Goal: Check status: Check status

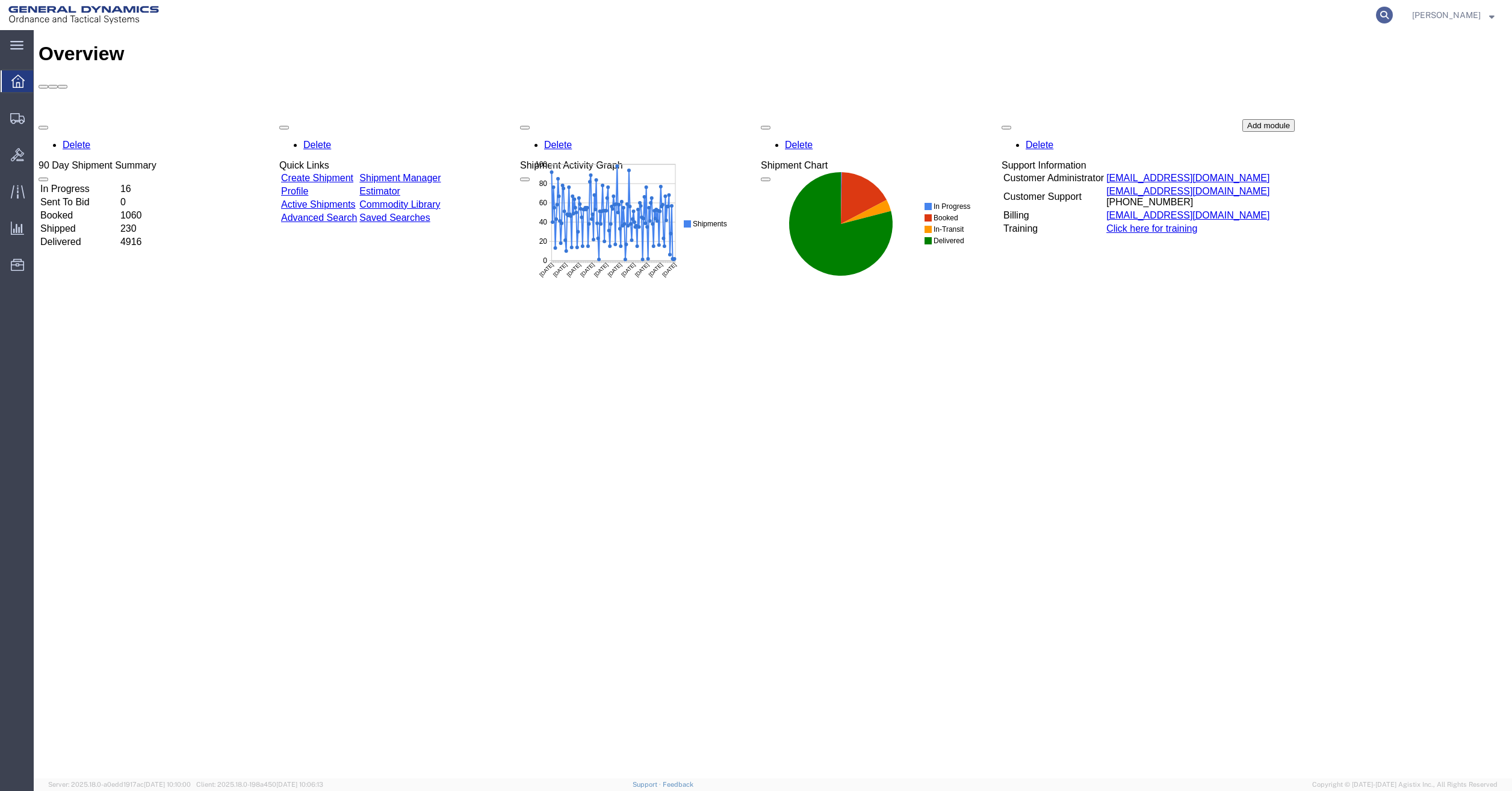
click at [1392, 14] on icon at bounding box center [1384, 15] width 17 height 17
click at [1258, 14] on input "search" at bounding box center [1193, 15] width 366 height 29
paste input "56459187"
type input "56459187"
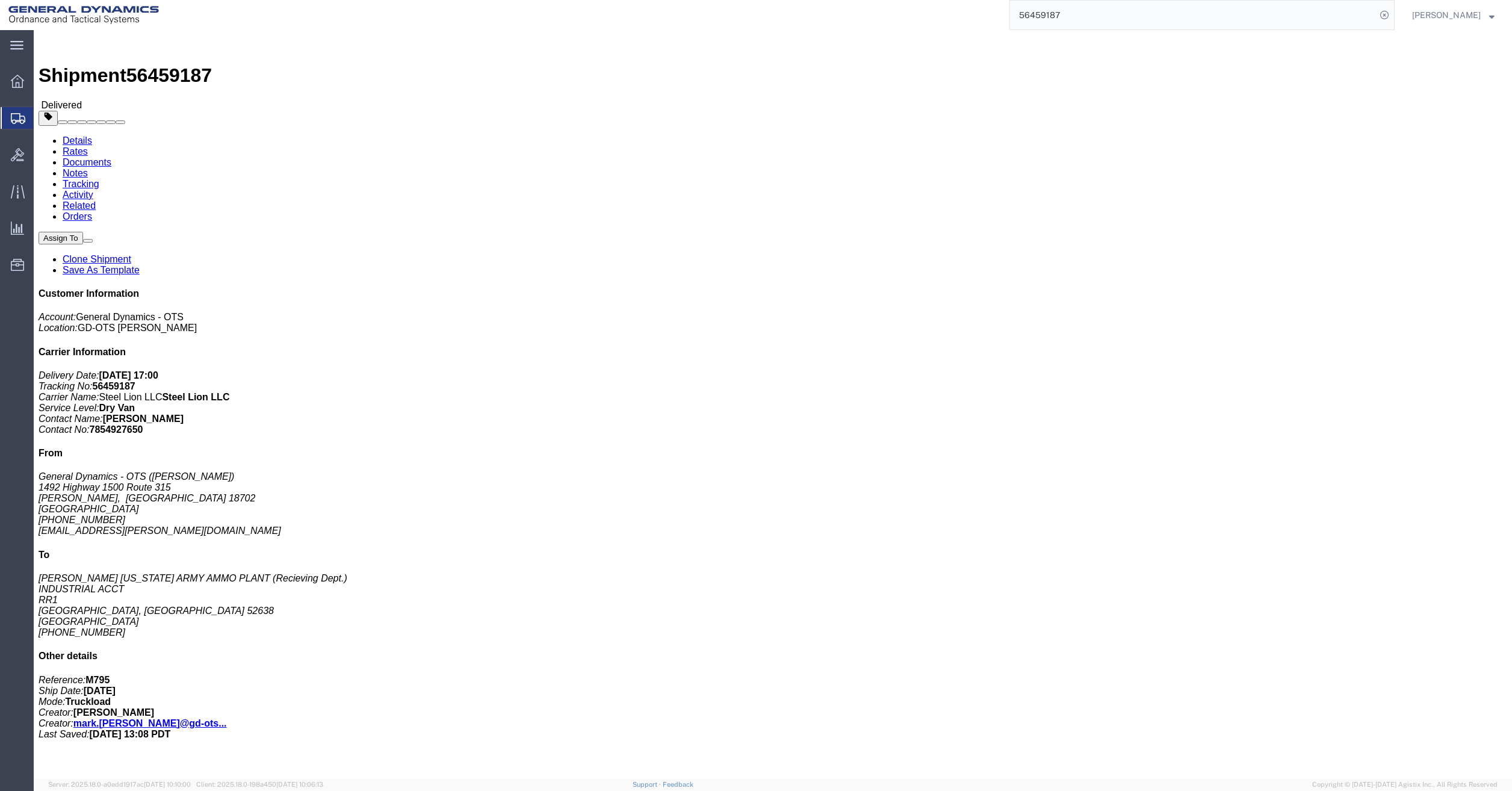
click div "Leg 1 - Truckload Number of trucks: 1"
click link "Documents"
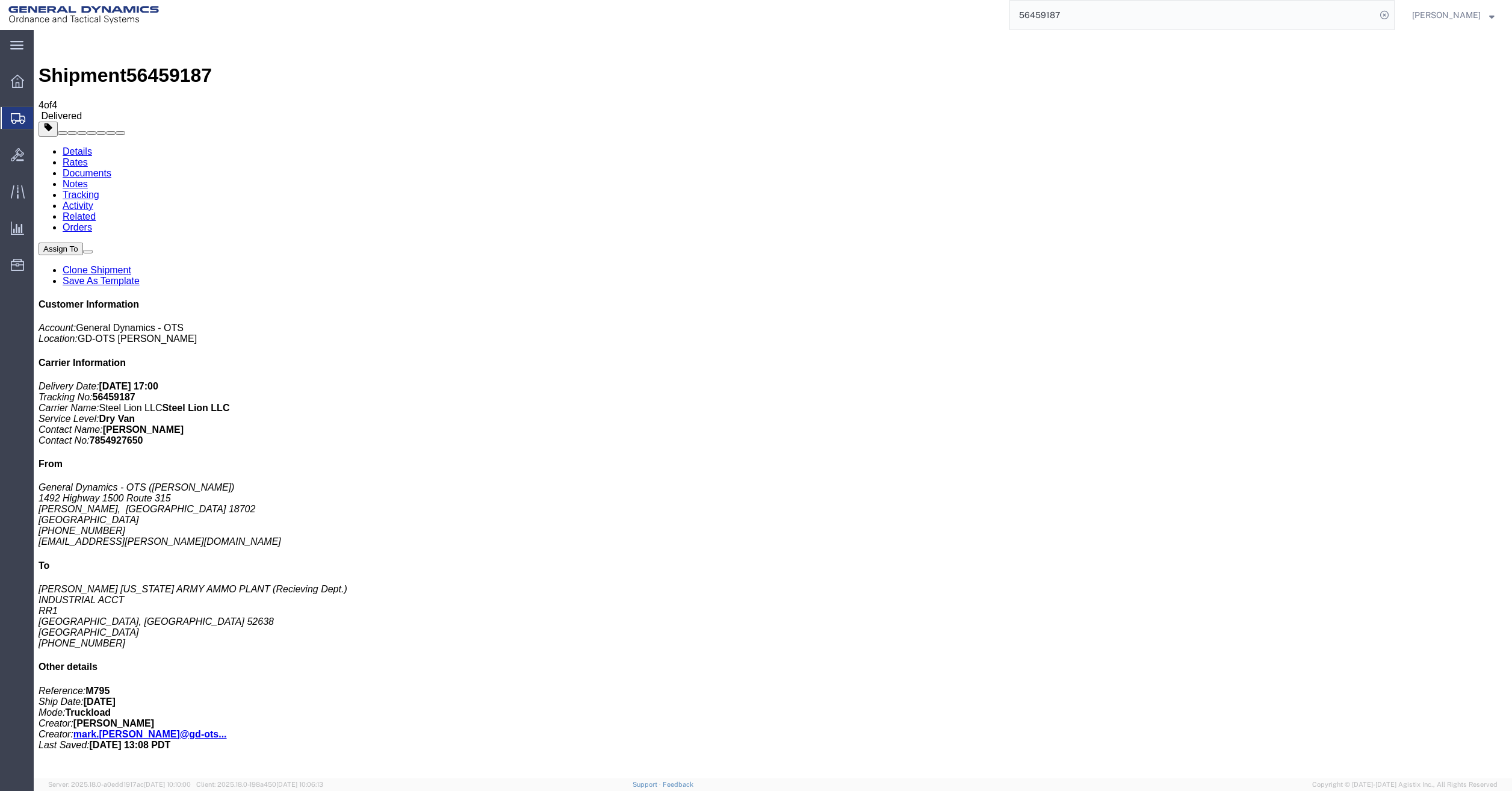
click at [84, 146] on link "Details" at bounding box center [77, 151] width 30 height 10
click div "M795 empty shell bodies for Visual standards Pieces: 6.00 Each Total value: 100…"
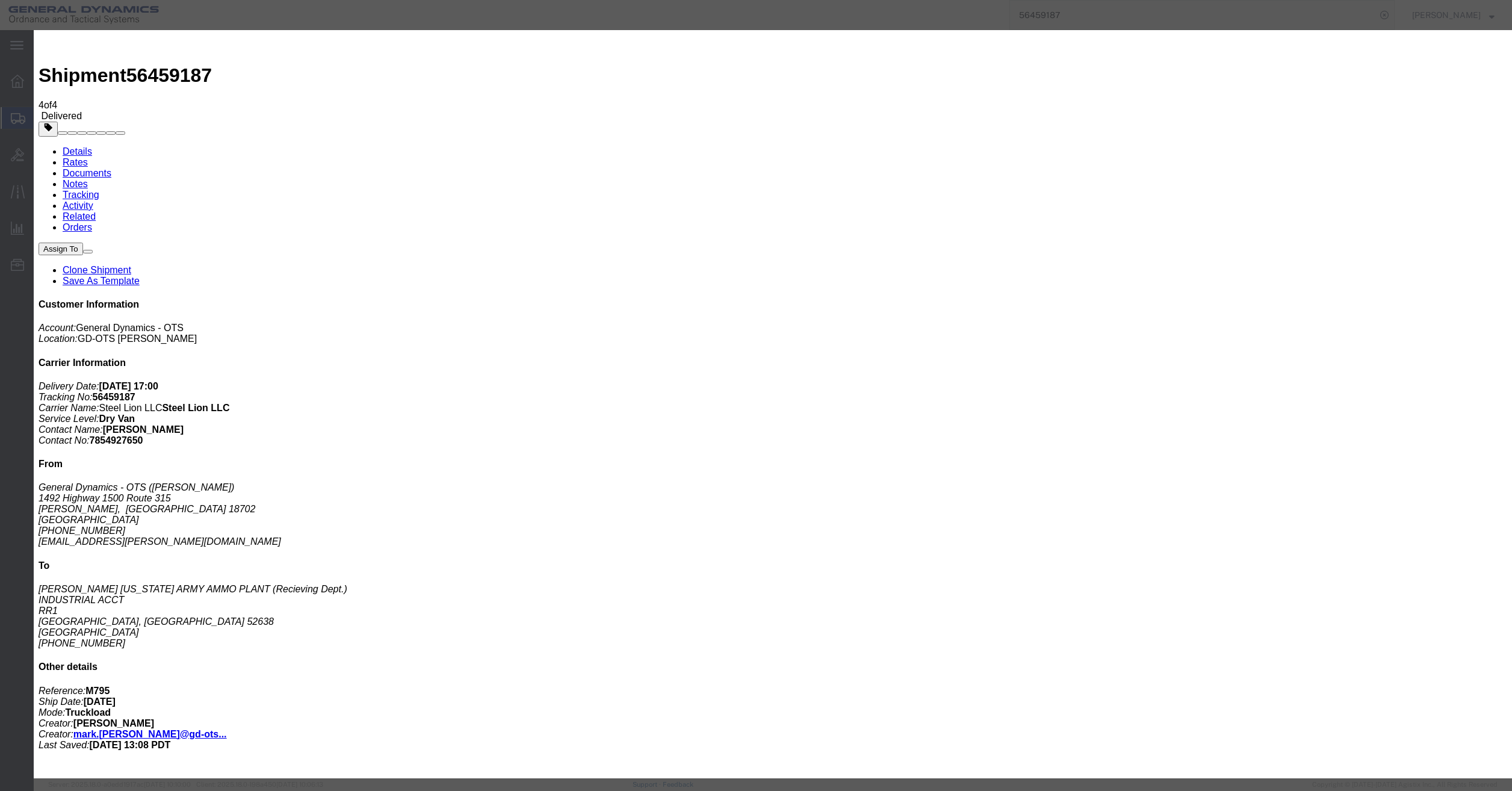
click span "button"
drag, startPoint x: 998, startPoint y: 107, endPoint x: 1014, endPoint y: 106, distance: 16.0
click textarea "M 795 empty shell bodies for Visual standards"
drag, startPoint x: 1038, startPoint y: 94, endPoint x: 698, endPoint y: 65, distance: 341.2
click div "Commodity library Product Name M795 empty shell bodies for Visual standards Pie…"
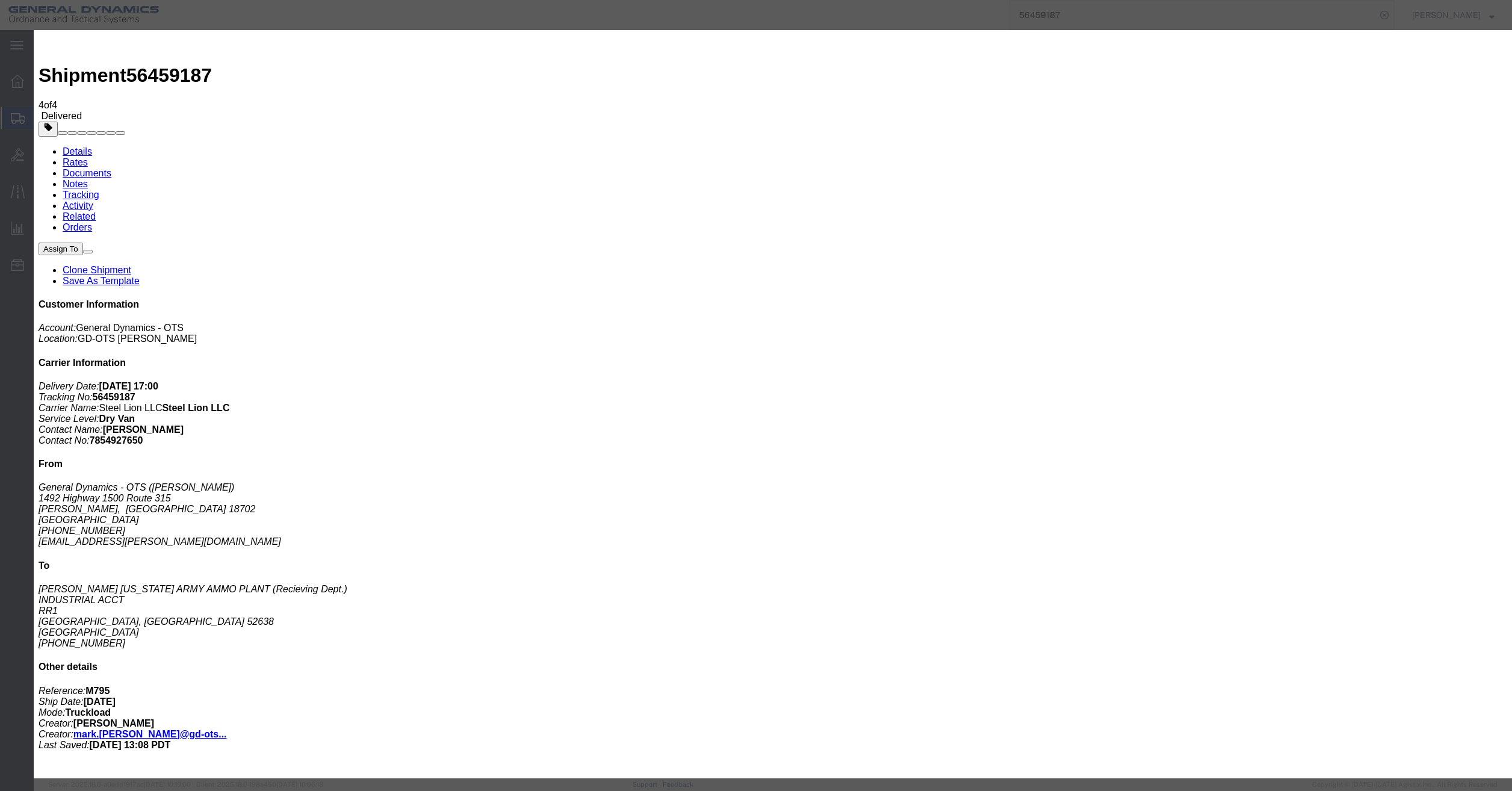
paste textarea "Visual Standards • GD-M795-ICSTD-025B-AO • GD-M795-ICSTD-025C-AO • GD-M795-ICST…"
type textarea "Visual Standards • GD-M795-ICSTD-025B-AO • GD-M795-ICSTD-025C-AO • GD-M795-ICST…"
click button "Save & Close"
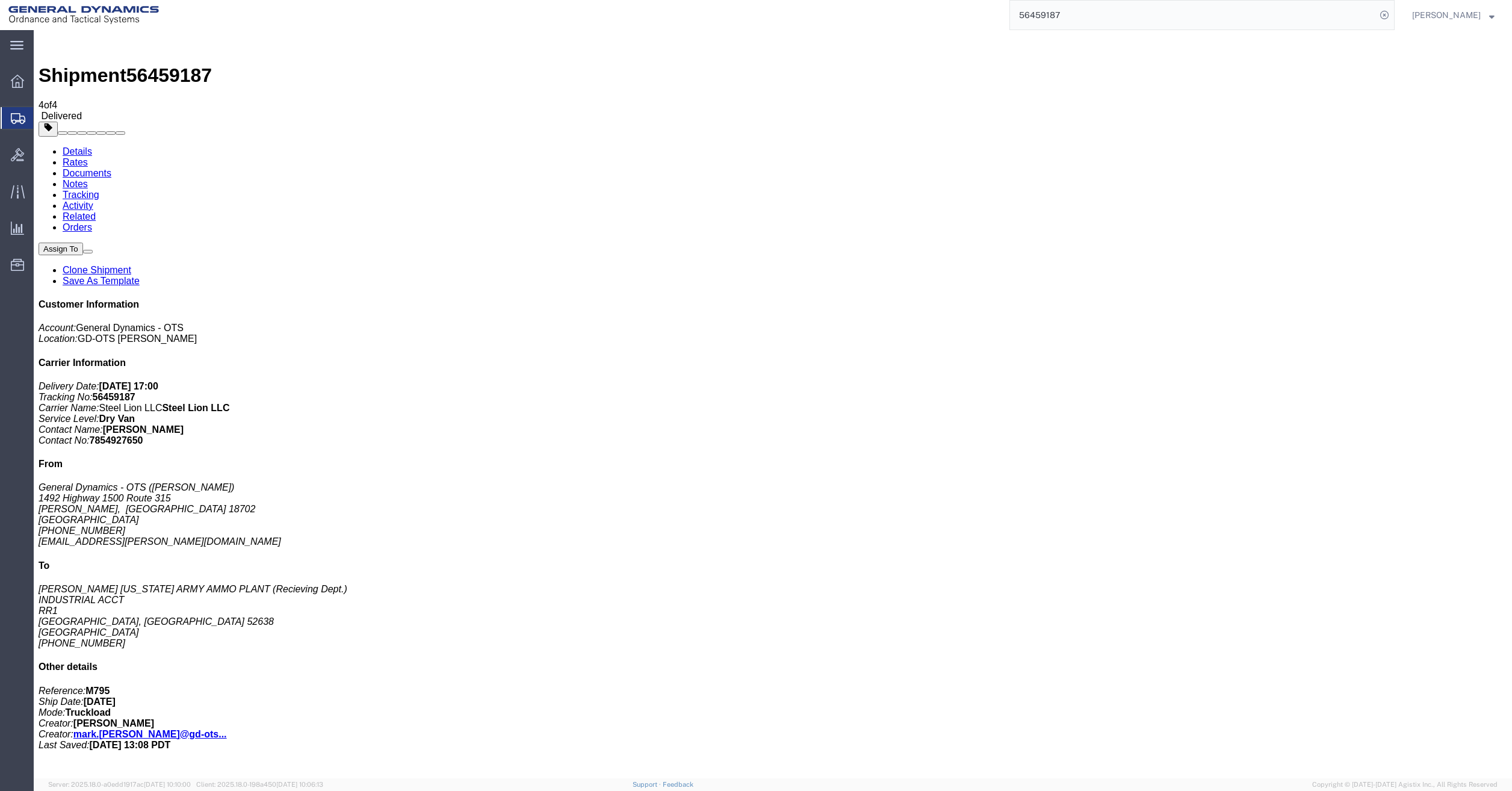
drag, startPoint x: 853, startPoint y: 230, endPoint x: 829, endPoint y: 218, distance: 26.8
click div "Leg 1 - Truckload Number of trucks: 1"
click link "Documents"
click at [14, 81] on icon at bounding box center [18, 81] width 14 height 14
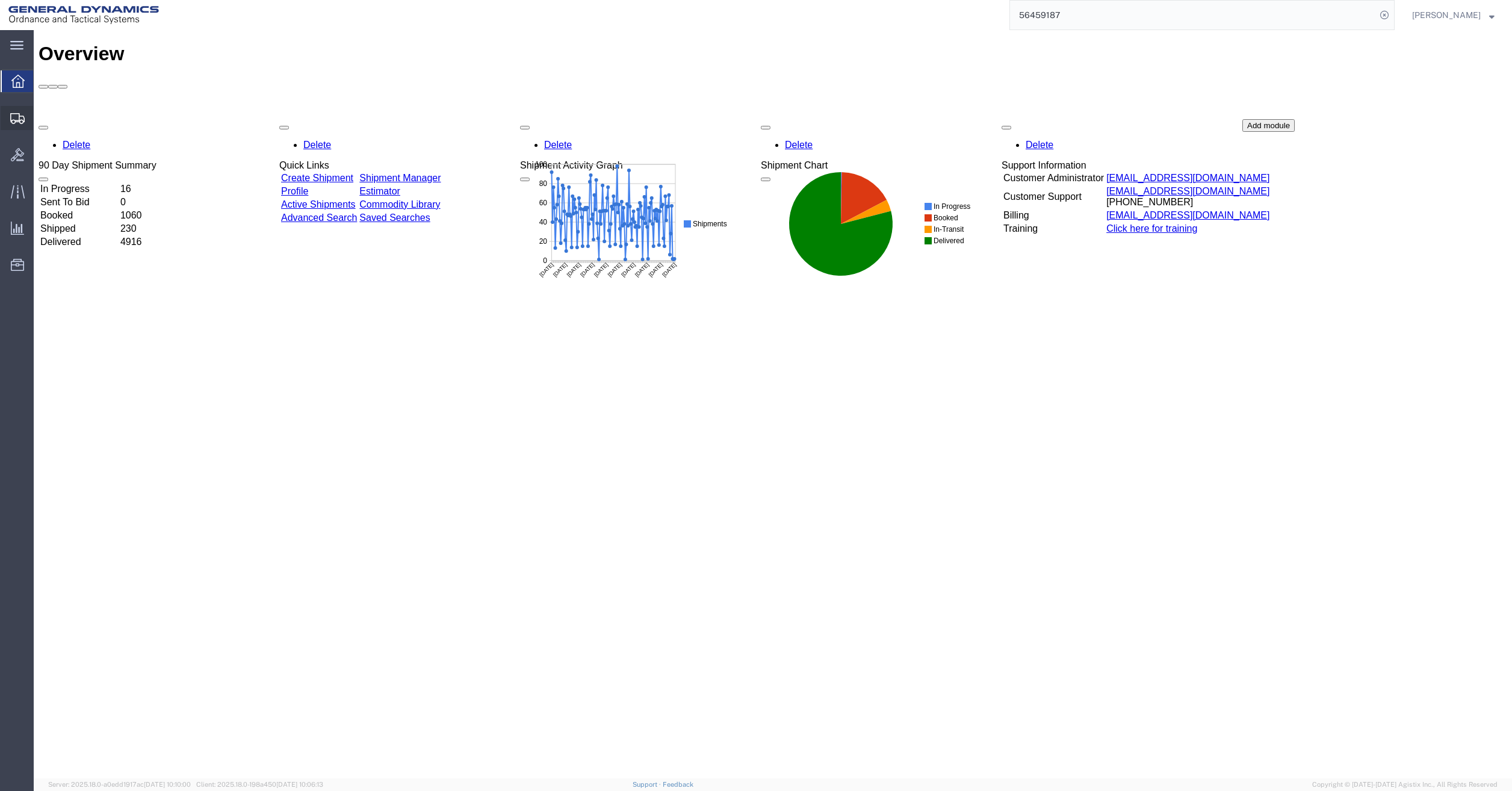
click at [0, 0] on span "Shipment Manager" at bounding box center [0, 0] width 0 height 0
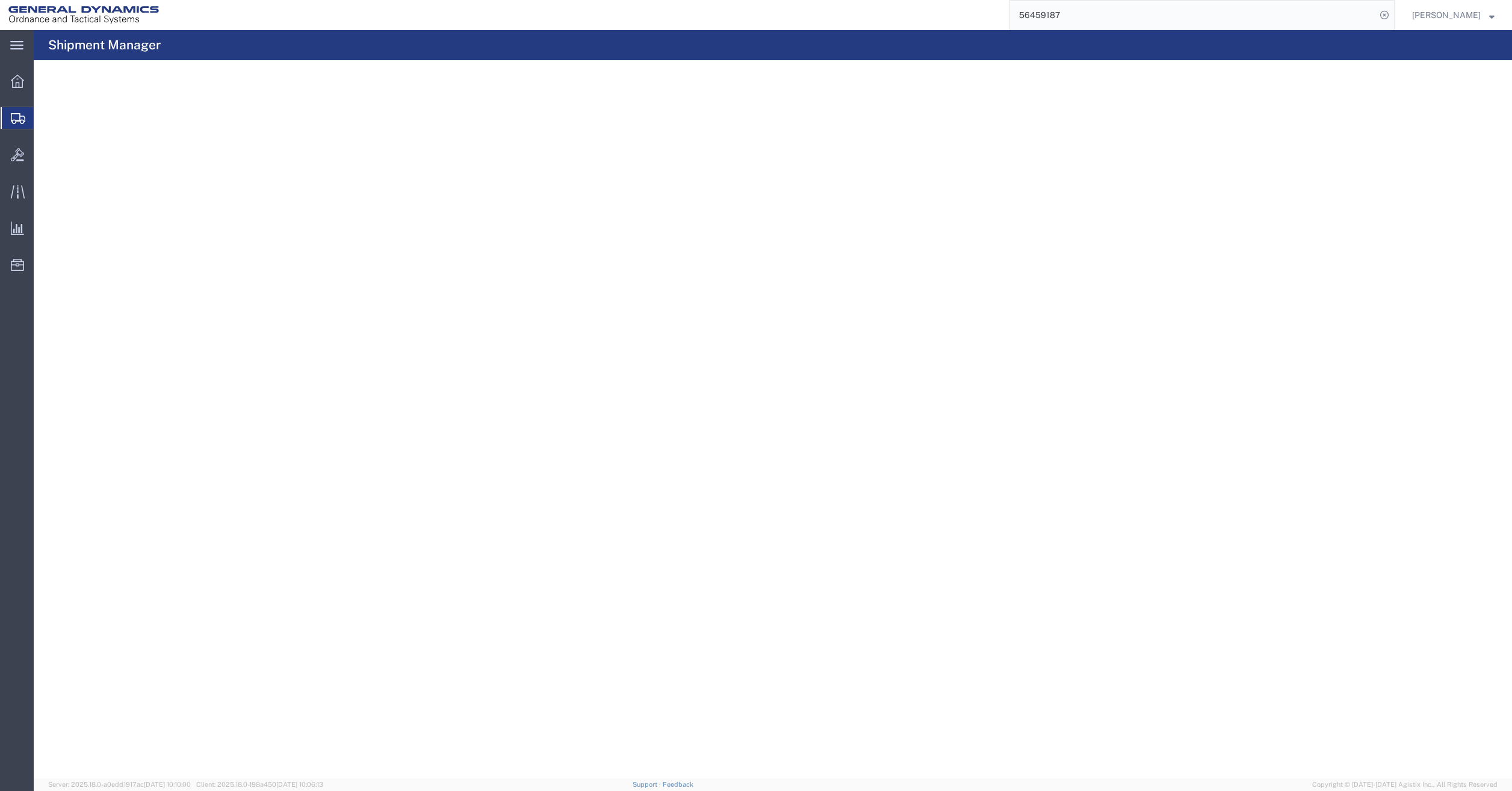
click at [556, 402] on agx-shipment-table-manager "Download Row density Default Comfort Compact No tags have been created yet. You…" at bounding box center [773, 419] width 1478 height 718
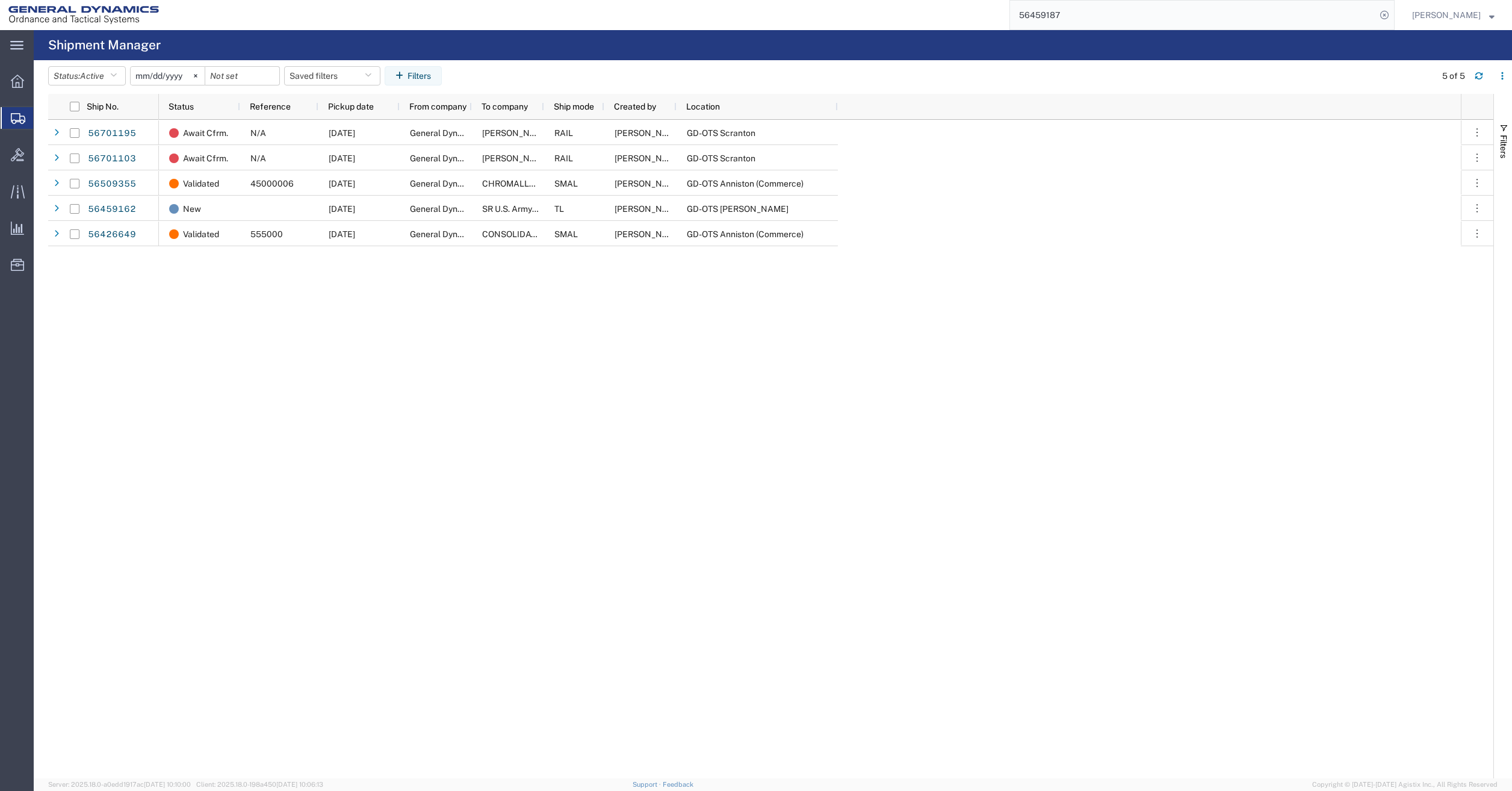
click at [546, 398] on div "Await Cfrm. N/A [DATE] General Dynamics-Scranton [PERSON_NAME] [US_STATE] ARMY …" at bounding box center [809, 448] width 1302 height 658
click at [601, 344] on div "Await Cfrm. N/A [DATE] General Dynamics-Scranton [PERSON_NAME] [US_STATE] ARMY …" at bounding box center [809, 448] width 1302 height 658
